Goal: Transaction & Acquisition: Purchase product/service

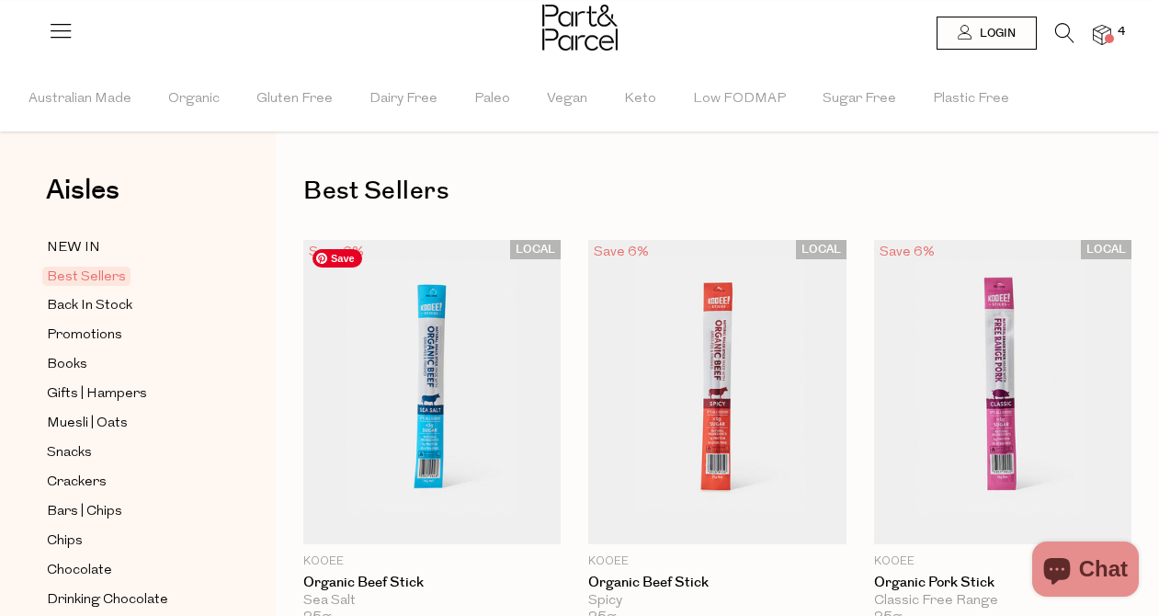
click at [1067, 38] on icon at bounding box center [1065, 33] width 19 height 20
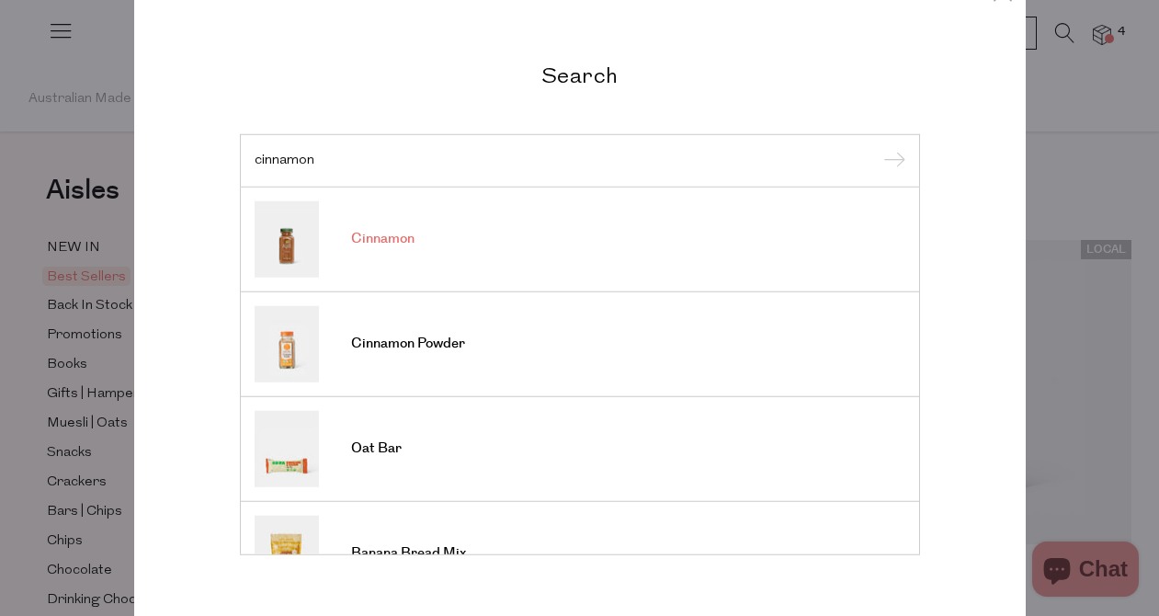
type input "cinnamon"
click at [378, 244] on span "Cinnamon" at bounding box center [382, 239] width 63 height 18
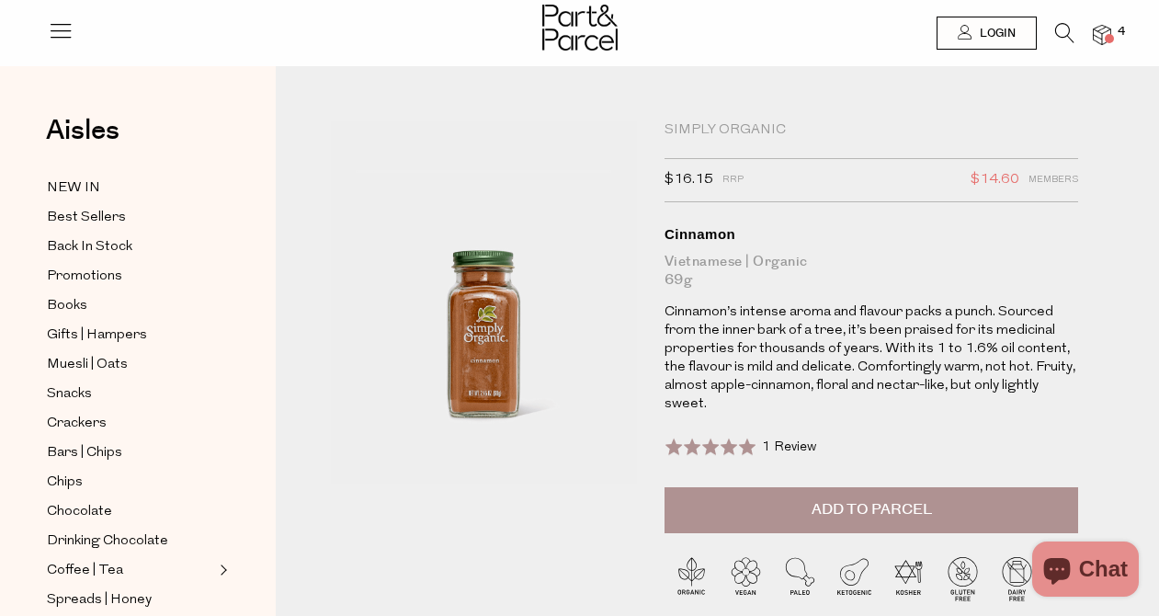
type input "ebby.walker@gmail.com"
click at [1052, 33] on li at bounding box center [1056, 37] width 38 height 29
click at [1066, 32] on icon at bounding box center [1065, 33] width 19 height 20
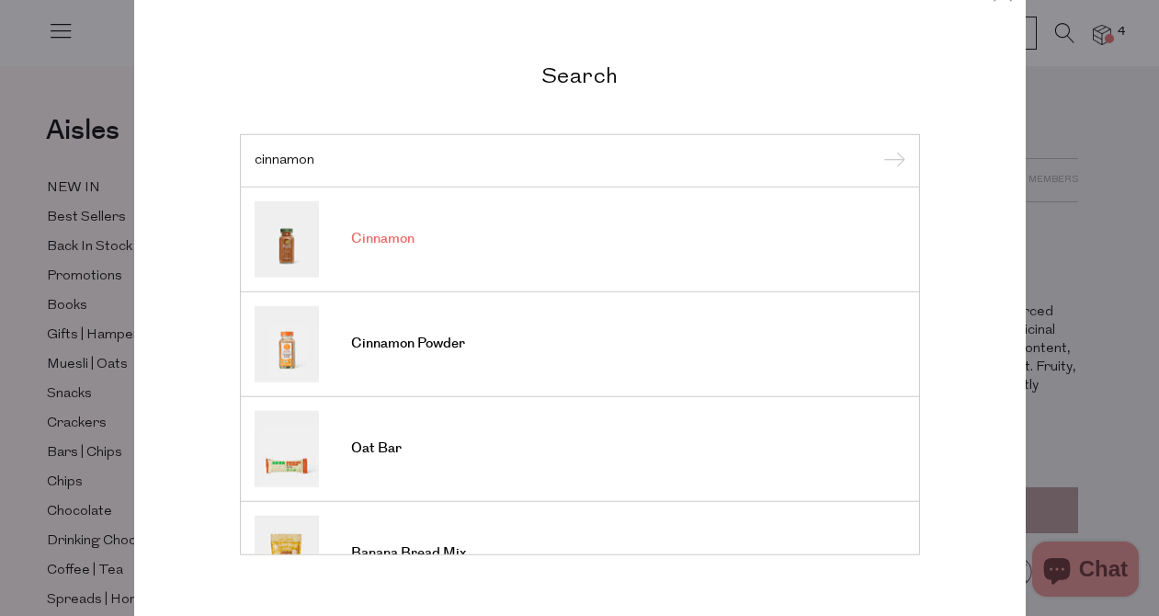
type input "cinnamon"
click at [878, 148] on input "submit" at bounding box center [892, 162] width 28 height 28
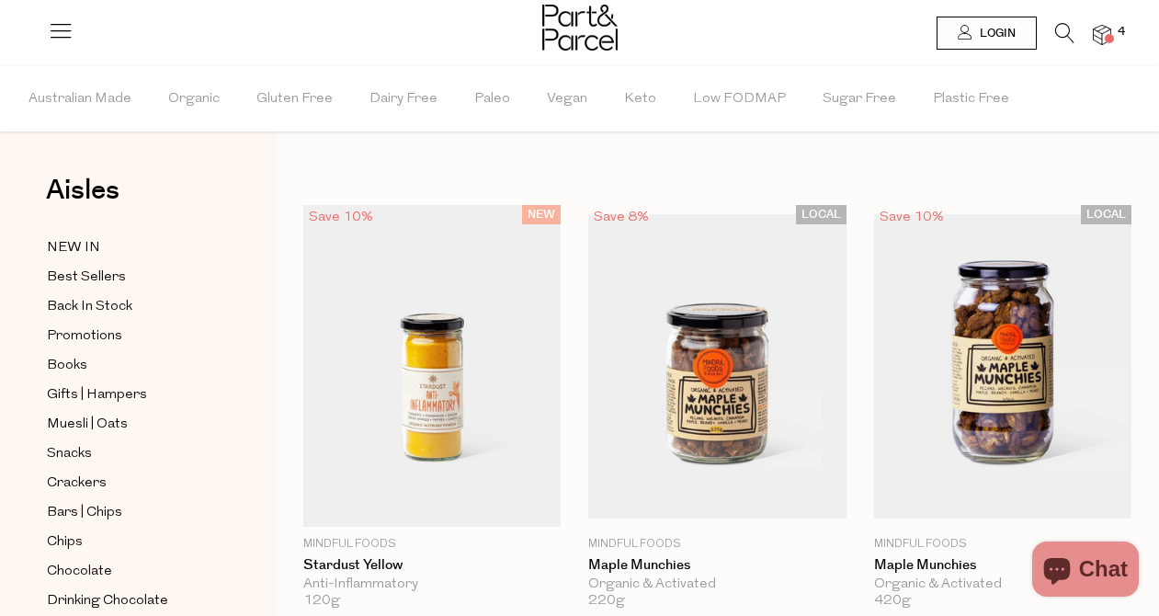
click at [1059, 32] on icon at bounding box center [1065, 33] width 19 height 20
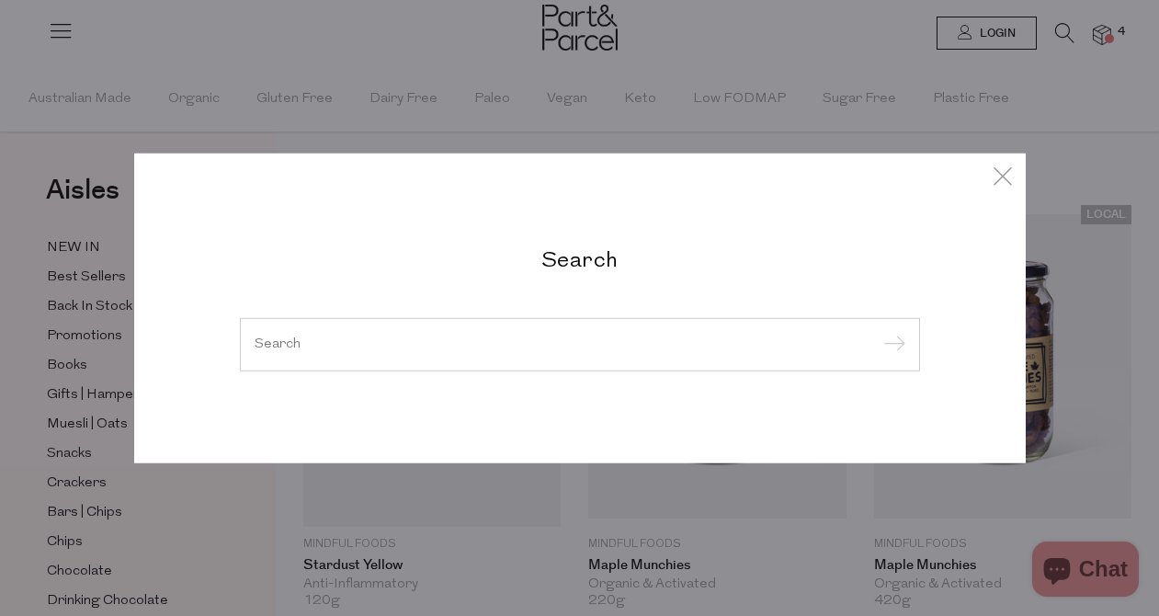
click at [521, 322] on div at bounding box center [580, 344] width 680 height 53
click at [469, 362] on div at bounding box center [580, 344] width 680 height 53
click at [468, 337] on input "search" at bounding box center [580, 344] width 651 height 14
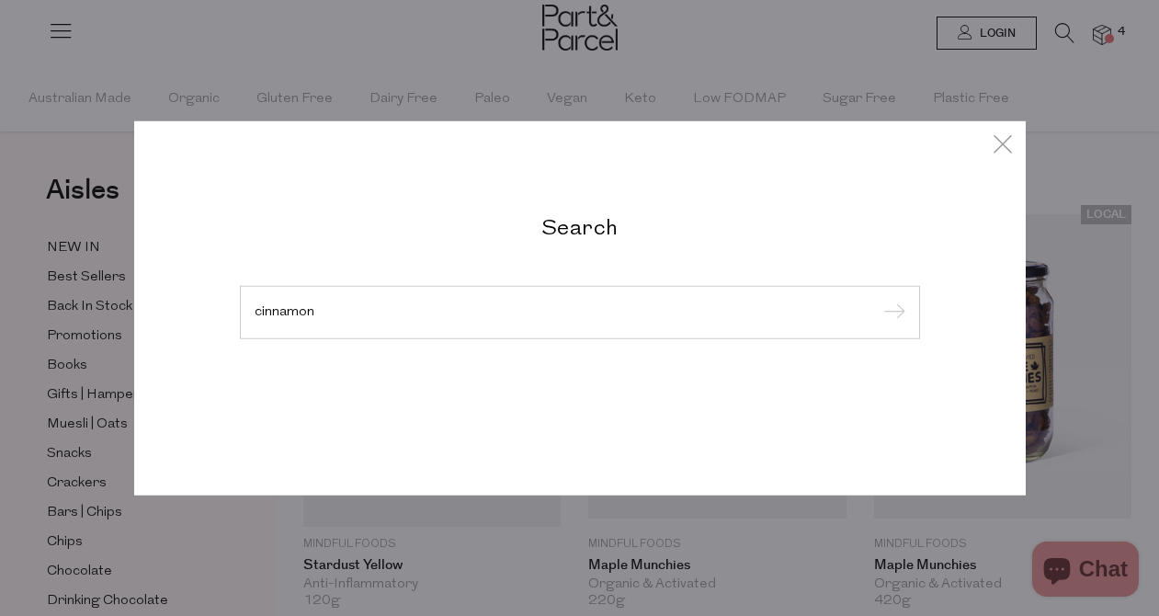
type input "cinnamon"
click at [878, 300] on input "submit" at bounding box center [892, 314] width 28 height 28
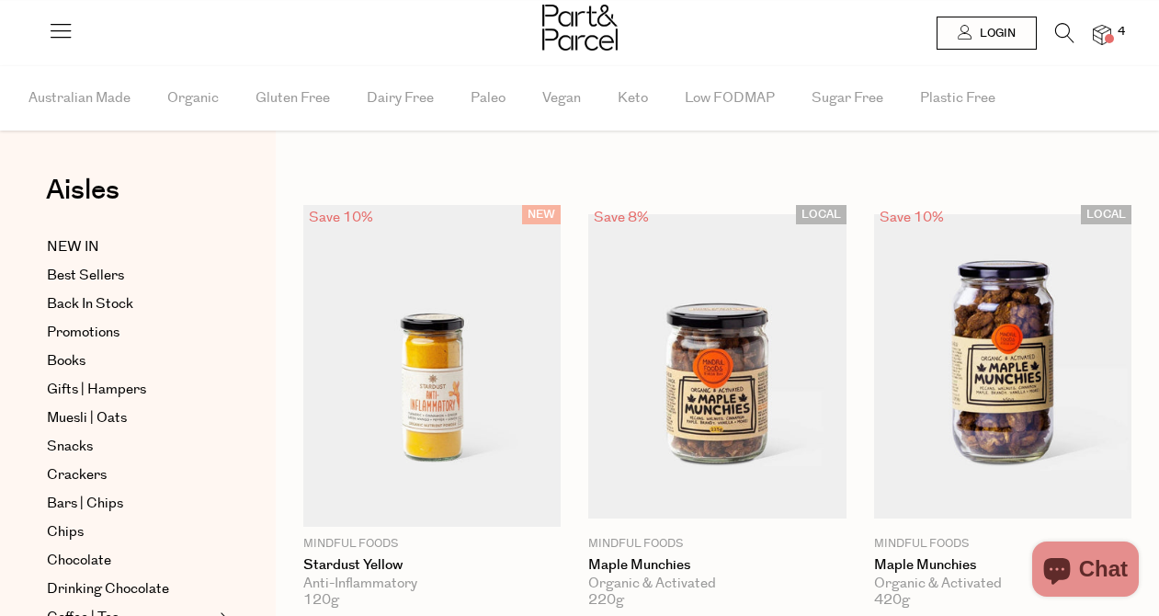
click at [1053, 24] on li at bounding box center [1056, 37] width 38 height 28
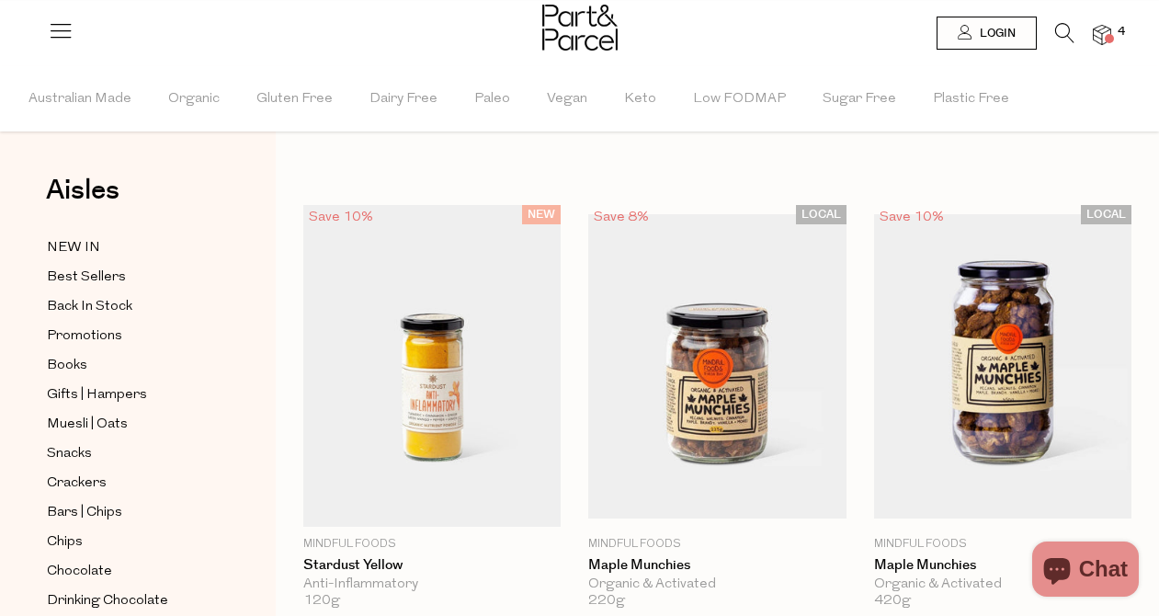
click at [1056, 44] on link at bounding box center [1065, 38] width 19 height 19
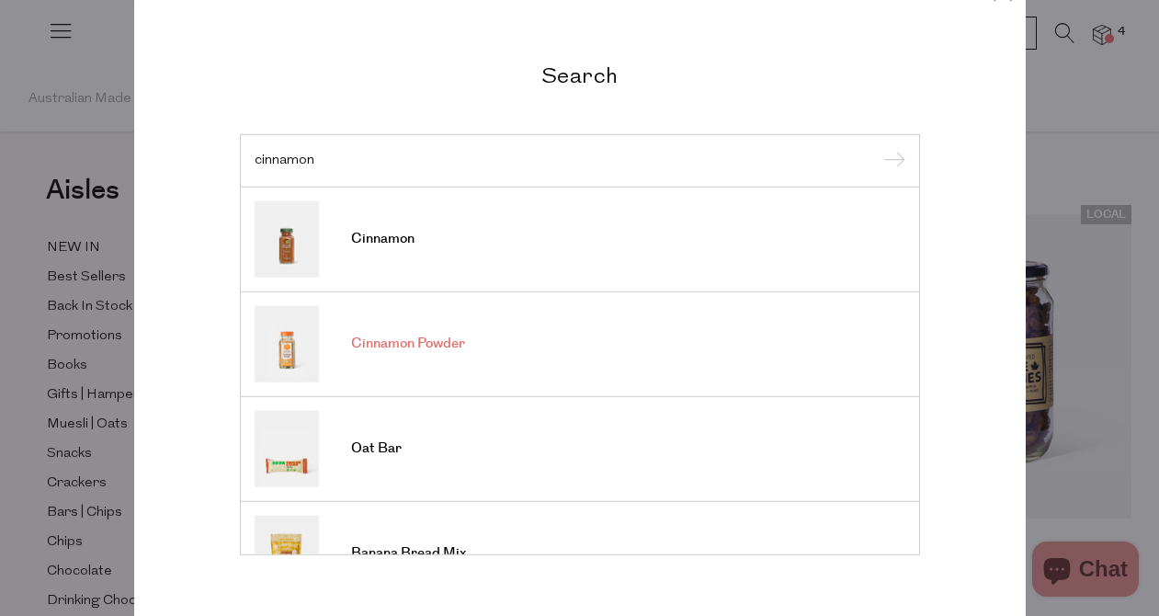
type input "cinnamon"
click at [399, 335] on span "Cinnamon Powder" at bounding box center [408, 344] width 114 height 18
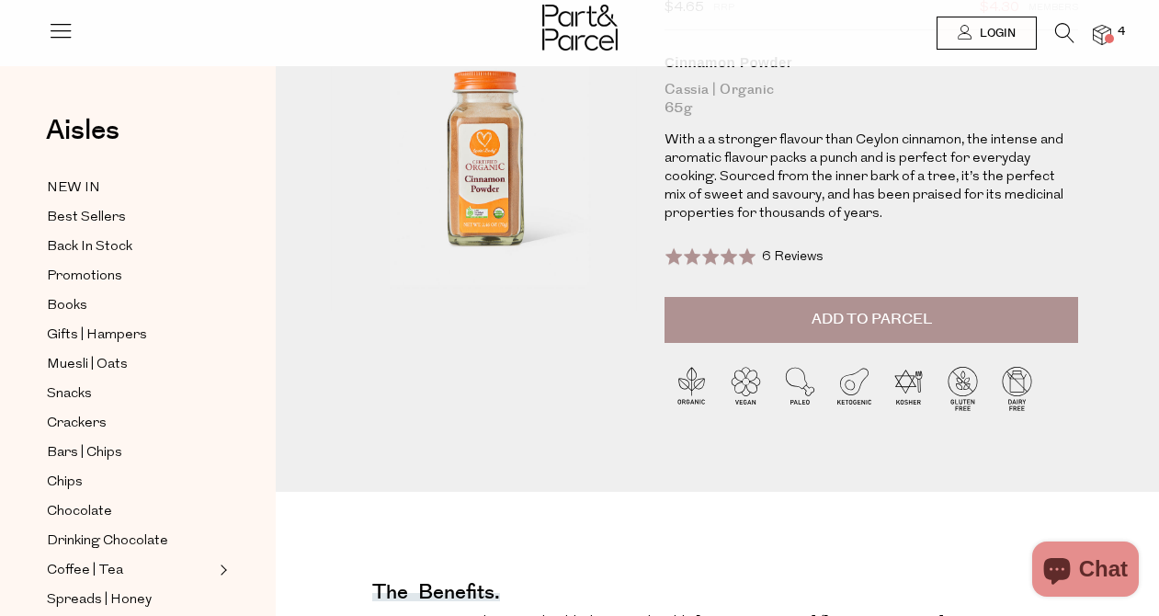
scroll to position [226, 0]
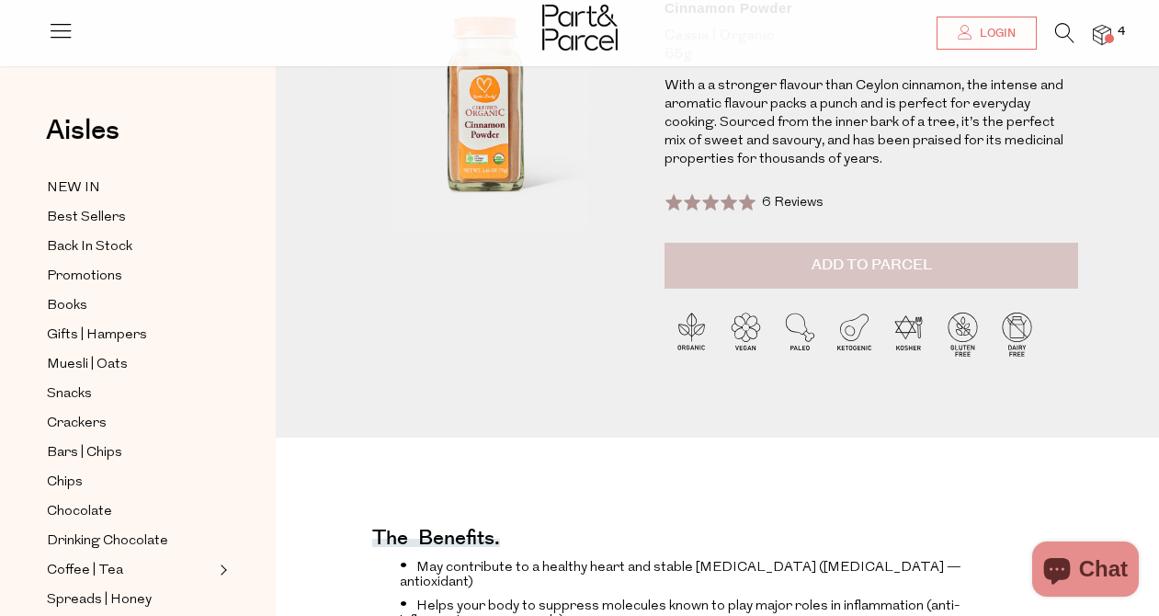
type input "ebby.walker@gmail.com"
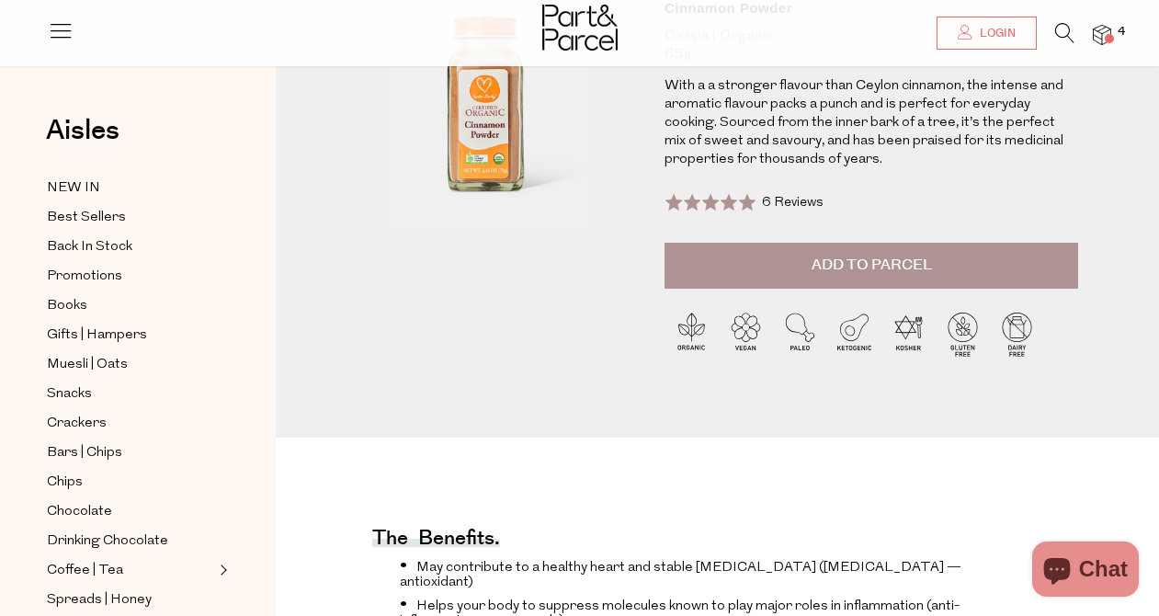
click at [828, 277] on button "Add to Parcel" at bounding box center [872, 266] width 415 height 46
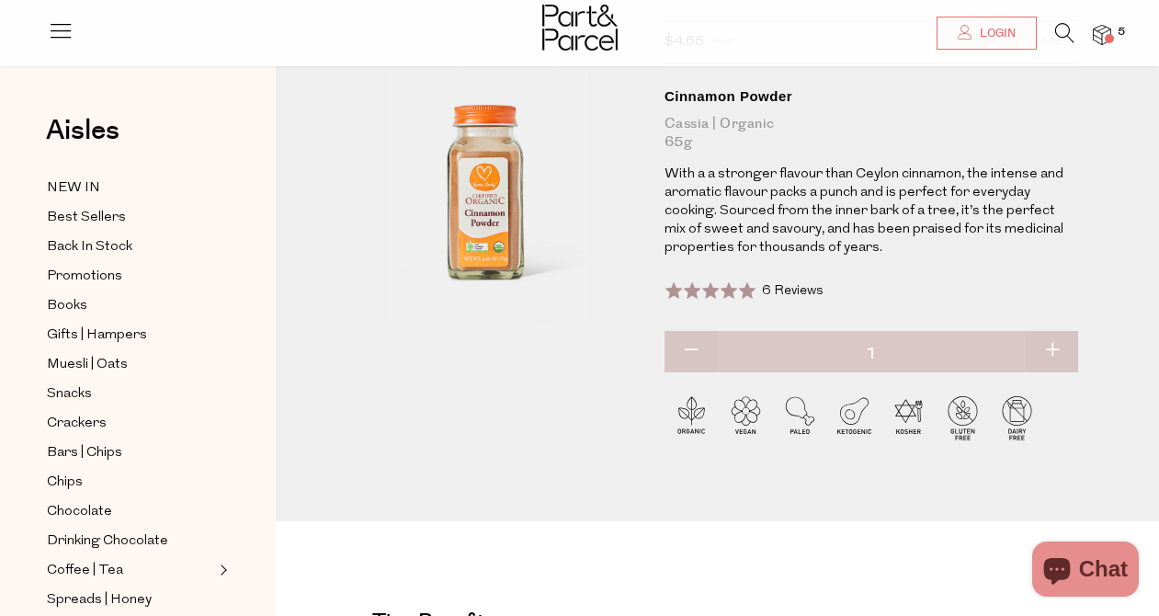
scroll to position [0, 0]
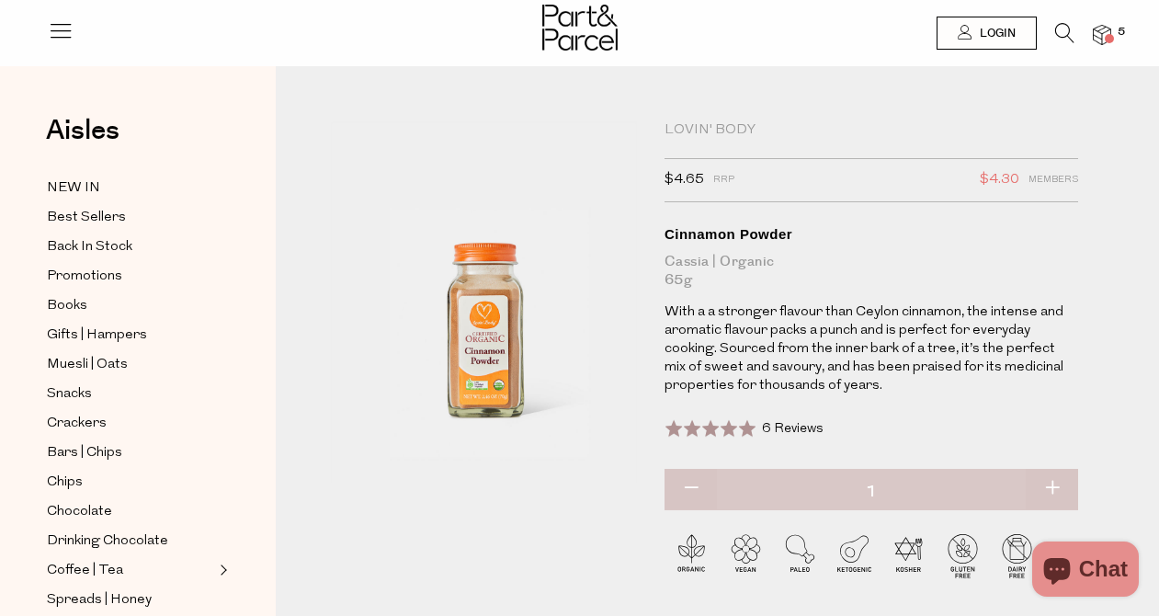
click at [1059, 36] on icon at bounding box center [1065, 33] width 19 height 20
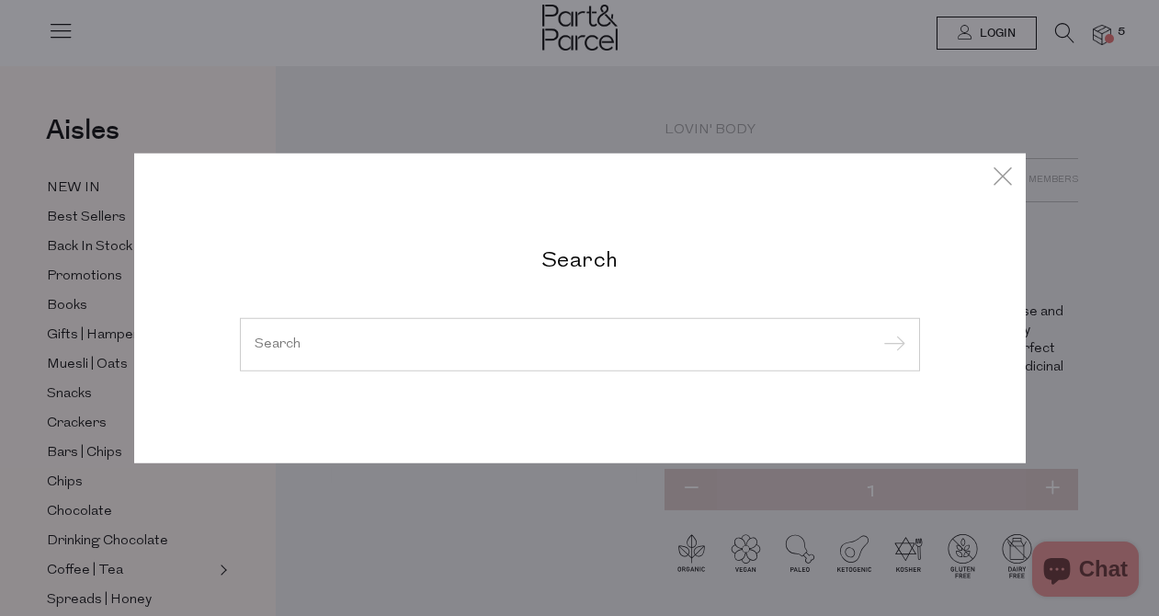
click at [443, 347] on input "search" at bounding box center [580, 344] width 651 height 14
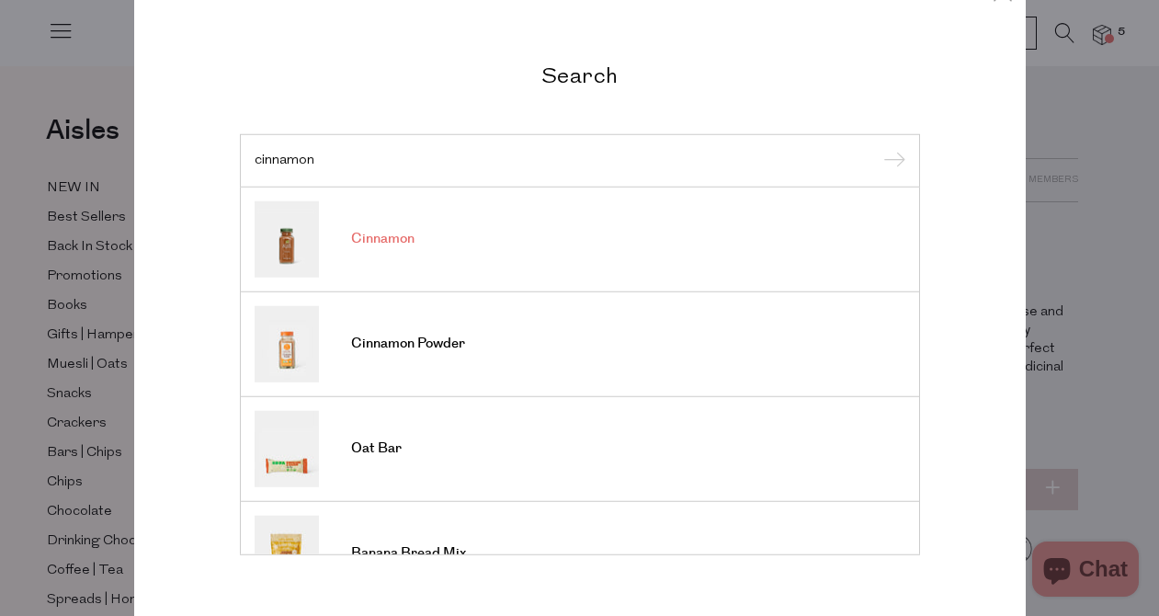
type input "cinnamon"
click at [390, 247] on span "Cinnamon" at bounding box center [382, 239] width 63 height 18
